Goal: Task Accomplishment & Management: Manage account settings

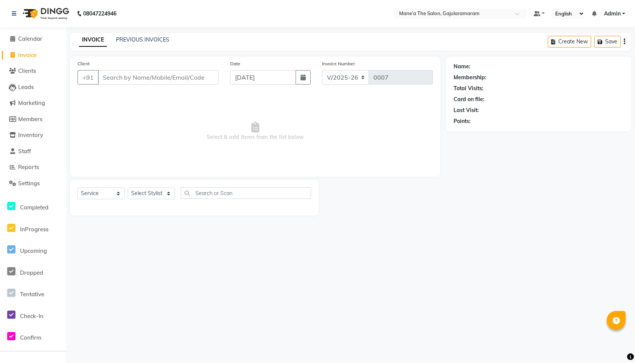
select select "8725"
select select "service"
click at [22, 68] on span "Clients" at bounding box center [27, 70] width 18 height 7
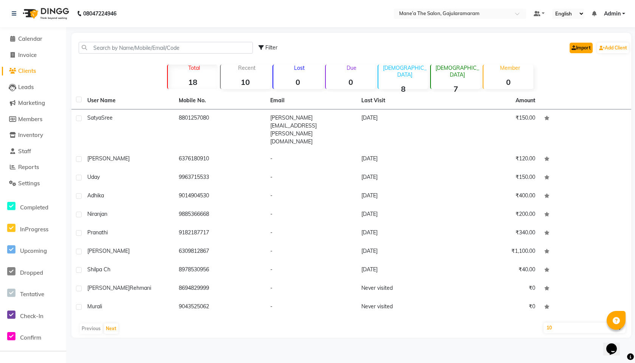
click at [585, 50] on link "Import" at bounding box center [580, 48] width 23 height 11
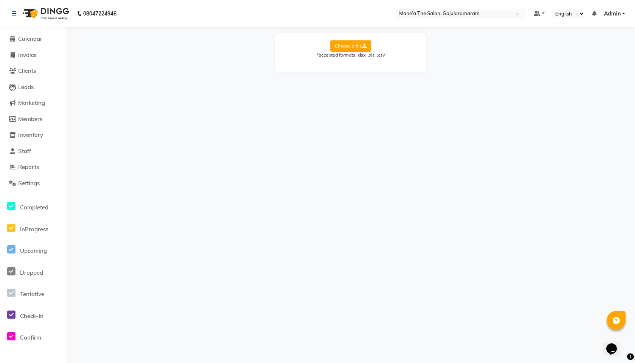
click at [346, 48] on label "Choose a file" at bounding box center [350, 45] width 41 height 11
click at [0, 0] on input "Choose a file" at bounding box center [0, 0] width 0 height 0
click at [40, 64] on li "Clients" at bounding box center [33, 71] width 66 height 16
click at [39, 71] on link "Clients" at bounding box center [33, 71] width 62 height 9
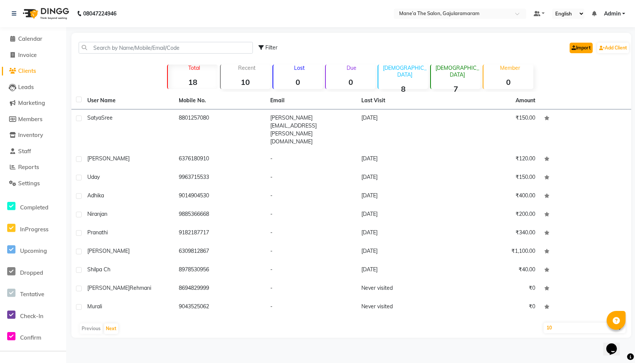
click at [576, 43] on link "Import" at bounding box center [580, 48] width 23 height 11
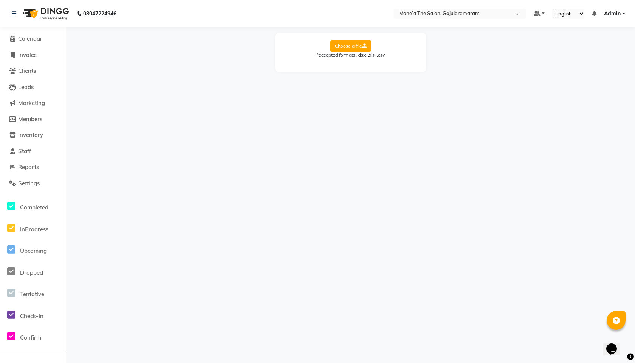
click at [358, 48] on label "Choose a file" at bounding box center [350, 45] width 41 height 11
click at [0, 0] on input "Choose a file" at bounding box center [0, 0] width 0 height 0
